Goal: Transaction & Acquisition: Purchase product/service

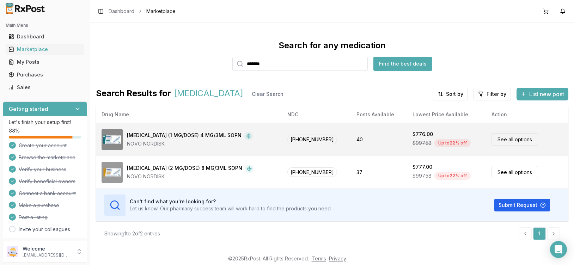
click at [177, 133] on div "[MEDICAL_DATA] (1 MG/DOSE) 4 MG/3ML SOPN" at bounding box center [184, 136] width 115 height 8
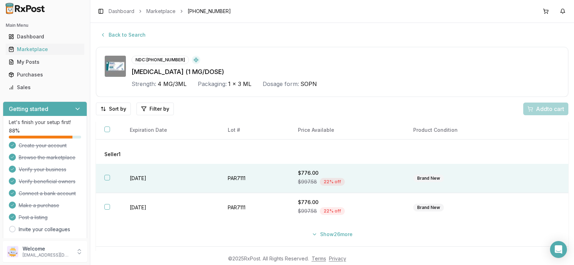
click at [109, 175] on th at bounding box center [108, 178] width 25 height 29
click at [534, 106] on span "Add 1 to cart" at bounding box center [549, 109] width 31 height 8
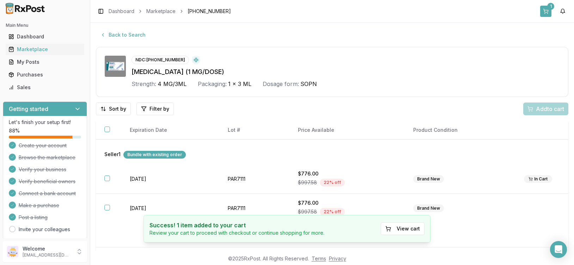
click at [547, 12] on button "1" at bounding box center [545, 11] width 11 height 11
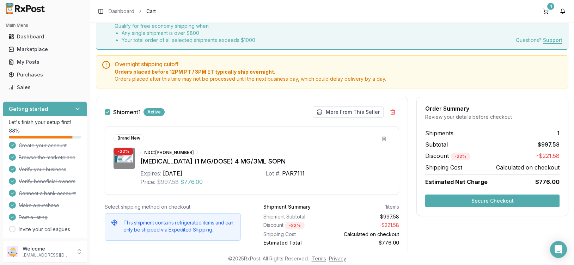
scroll to position [18, 0]
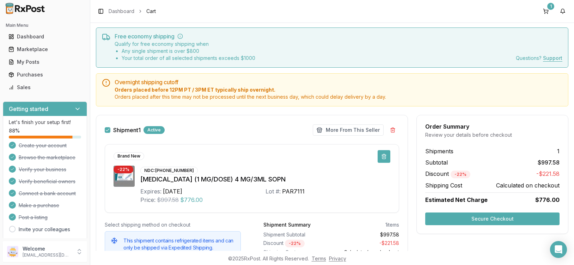
click at [379, 157] on button at bounding box center [384, 156] width 13 height 13
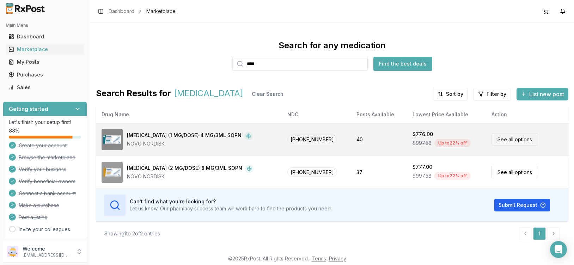
click at [515, 142] on link "See all options" at bounding box center [515, 139] width 47 height 12
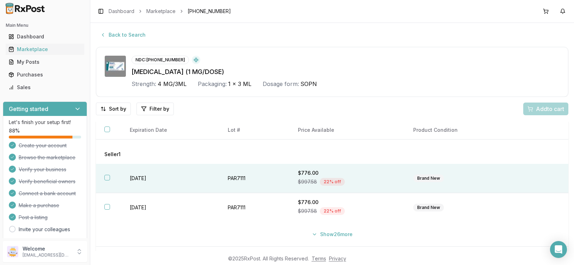
click at [108, 179] on button "button" at bounding box center [107, 178] width 6 height 6
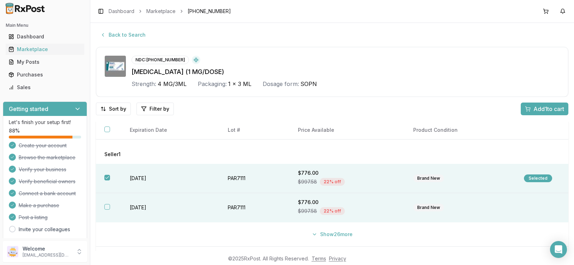
drag, startPoint x: 105, startPoint y: 206, endPoint x: 310, endPoint y: 178, distance: 206.7
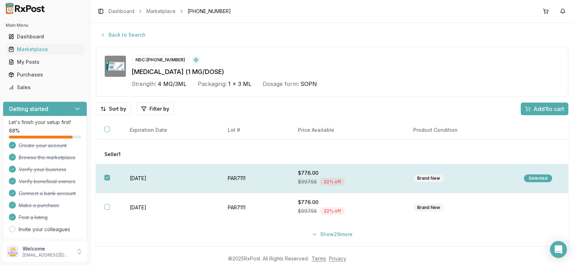
click at [105, 206] on button "button" at bounding box center [107, 207] width 6 height 6
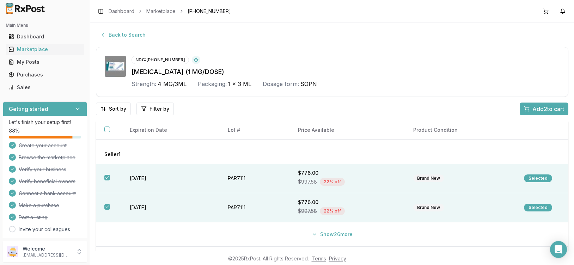
click at [536, 111] on span "Add 2 to cart" at bounding box center [548, 109] width 32 height 8
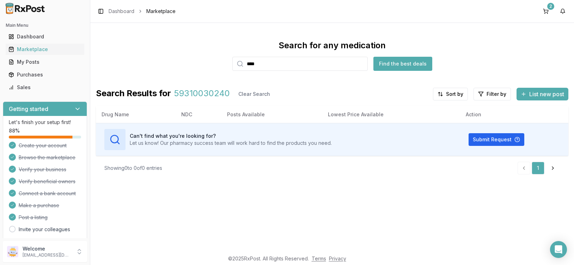
drag, startPoint x: 293, startPoint y: 66, endPoint x: 153, endPoint y: 25, distance: 145.4
click at [232, 57] on input "****" at bounding box center [299, 64] width 135 height 14
type input "*******"
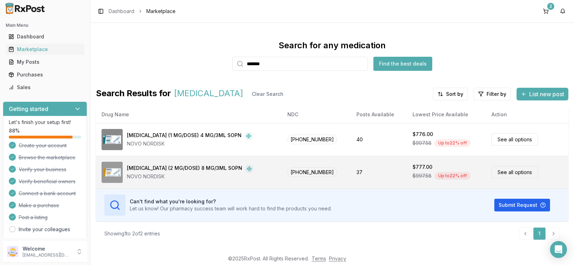
click at [493, 168] on link "See all options" at bounding box center [515, 172] width 47 height 12
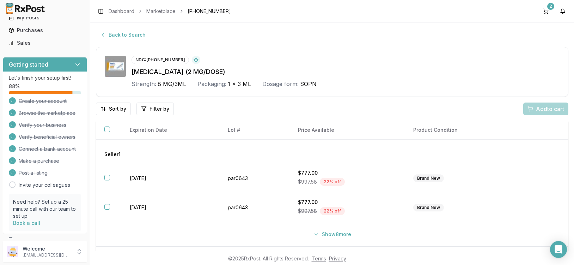
scroll to position [75, 0]
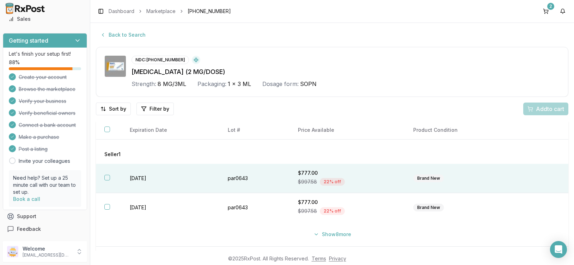
click at [109, 181] on button "button" at bounding box center [107, 178] width 6 height 6
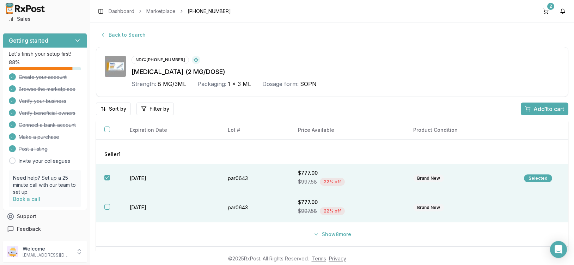
click at [107, 204] on th at bounding box center [108, 207] width 25 height 29
click at [526, 113] on button "Add 2 to cart" at bounding box center [544, 109] width 49 height 13
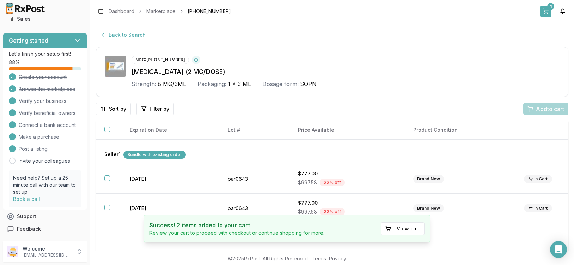
click at [546, 11] on button "4" at bounding box center [545, 11] width 11 height 11
